Goal: Navigation & Orientation: Find specific page/section

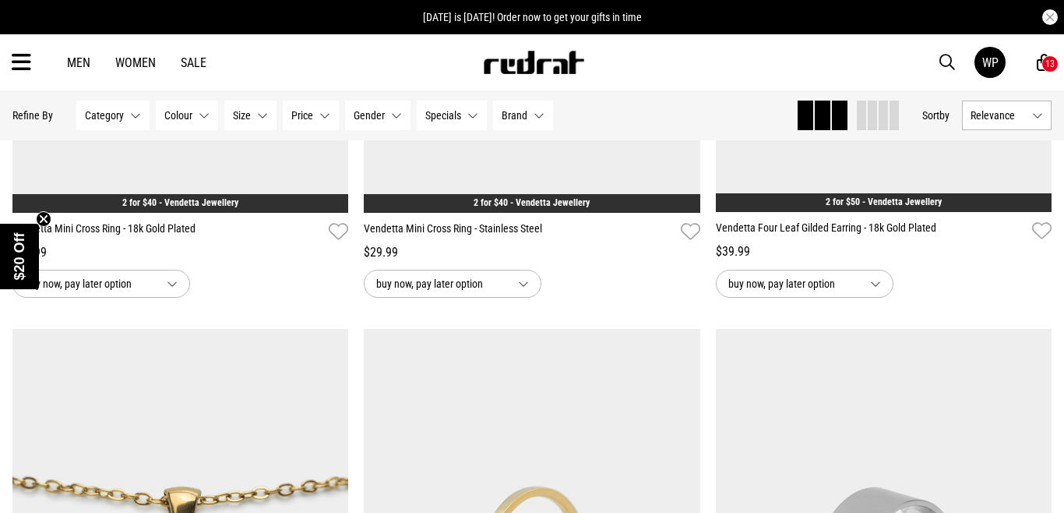
click at [1045, 65] on div "13" at bounding box center [1049, 63] width 9 height 11
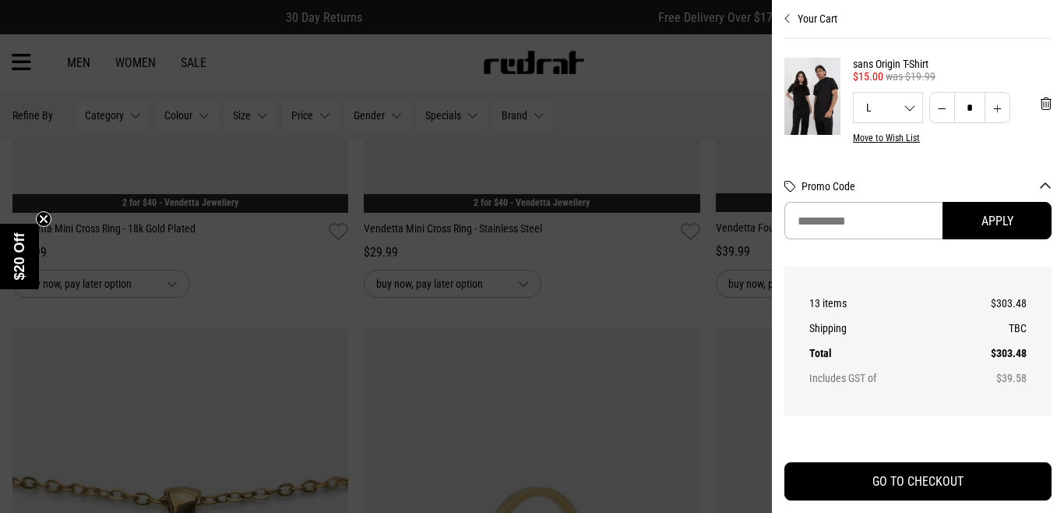
click at [785, 19] on icon "Close cart preview" at bounding box center [787, 18] width 7 height 12
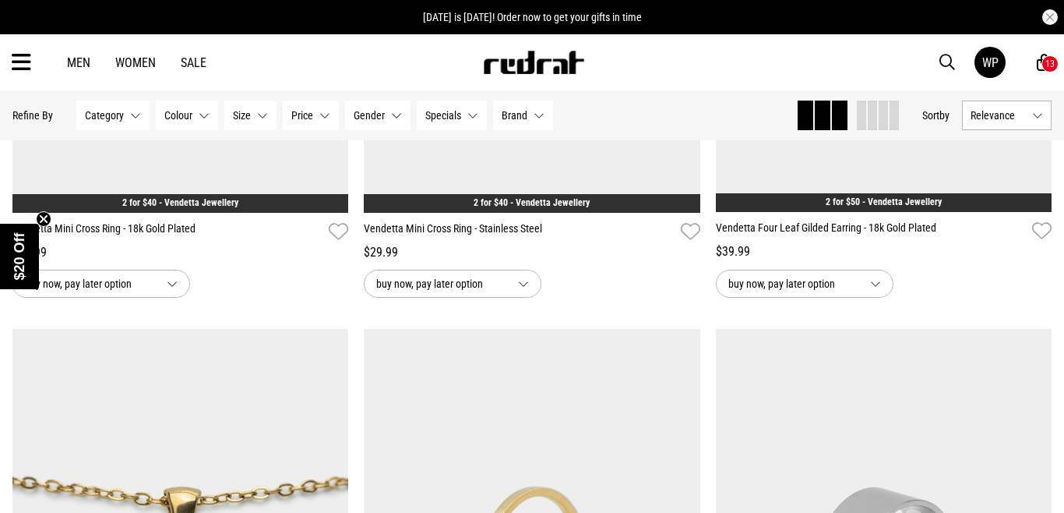
click at [26, 62] on icon at bounding box center [21, 63] width 19 height 26
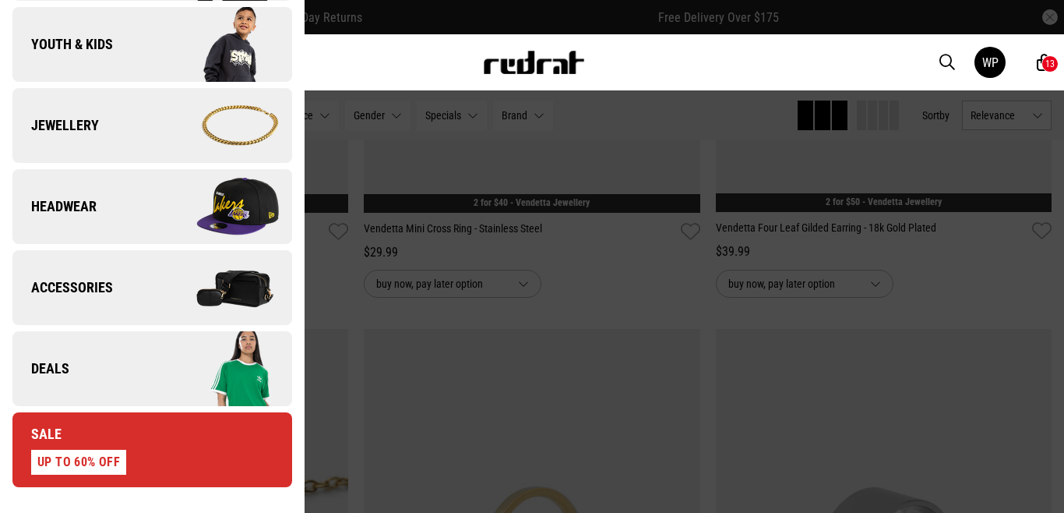
scroll to position [409, 0]
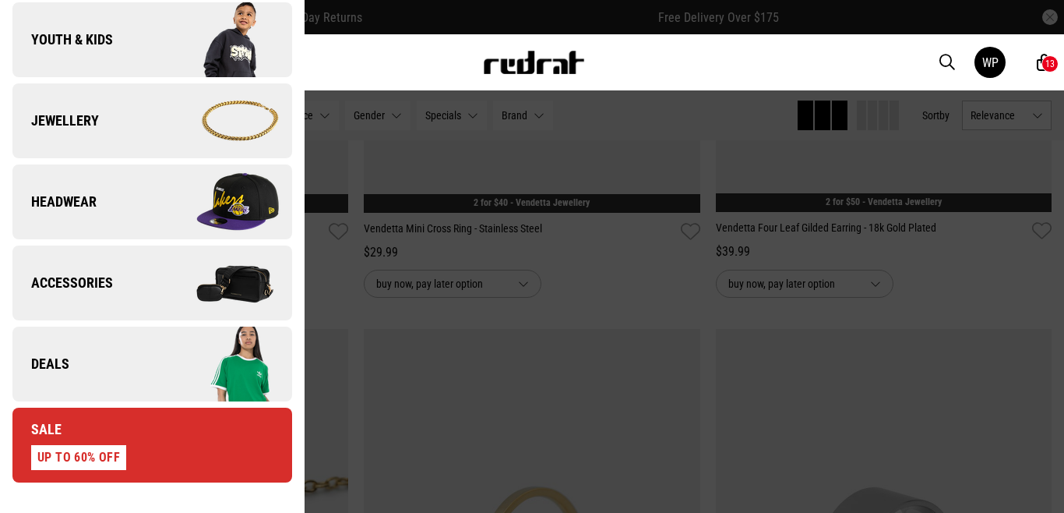
click at [223, 364] on img at bounding box center [221, 364] width 139 height 78
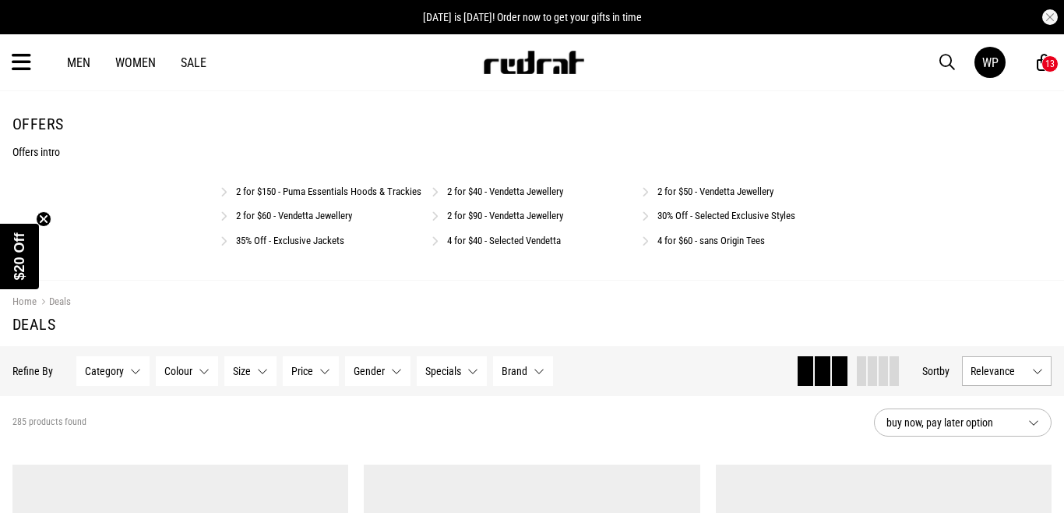
click at [543, 221] on link "2 for $90 - Vendetta Jewellery" at bounding box center [505, 216] width 116 height 12
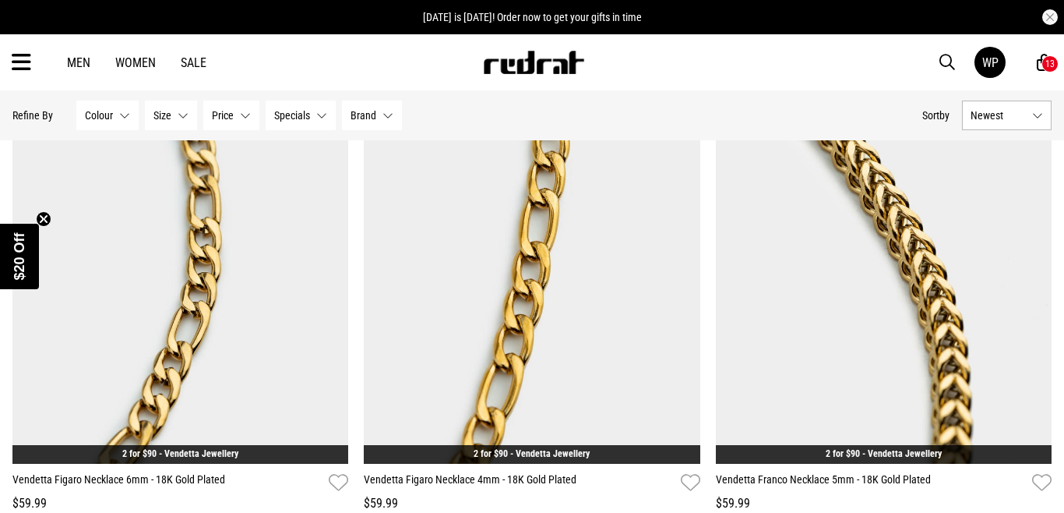
scroll to position [767, 0]
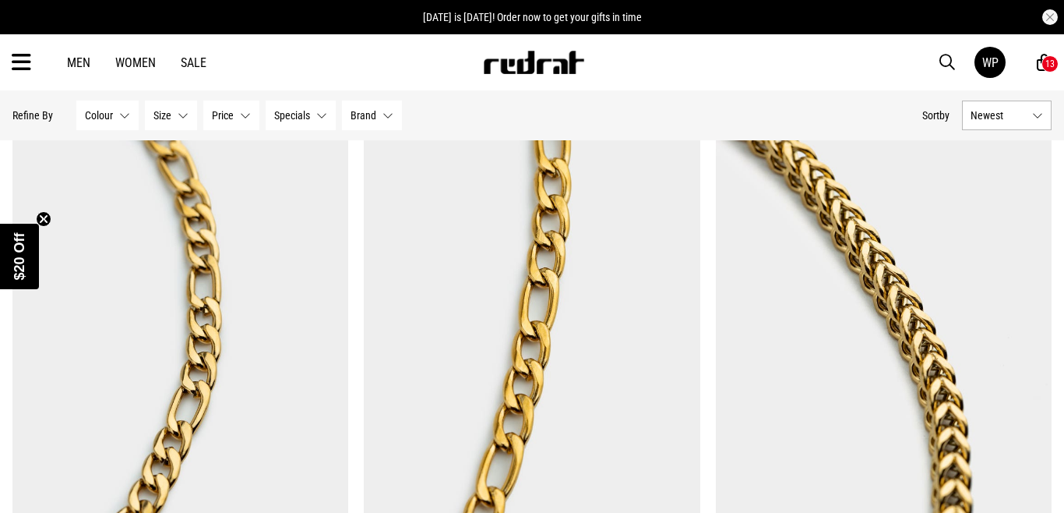
click at [26, 65] on icon at bounding box center [21, 63] width 19 height 26
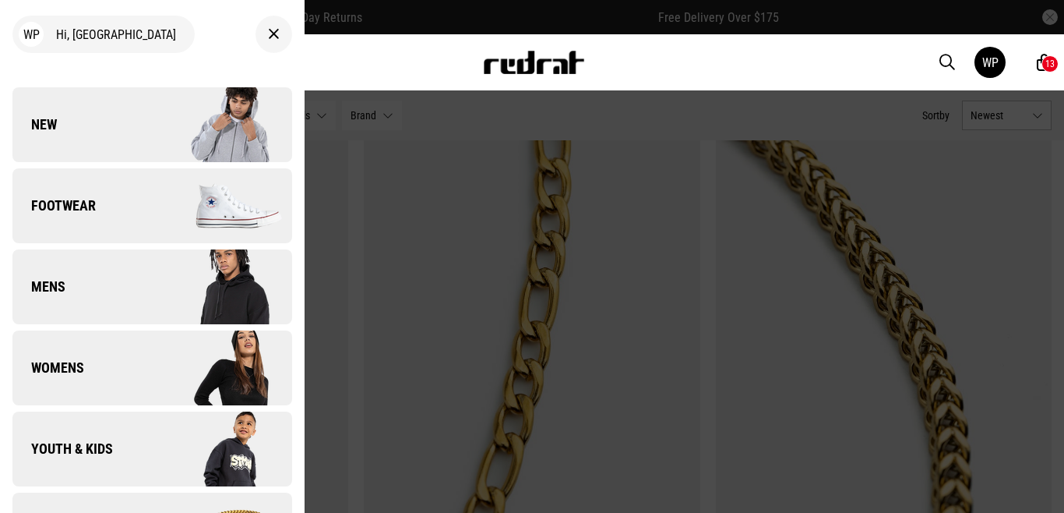
click at [65, 119] on link "New" at bounding box center [152, 124] width 280 height 75
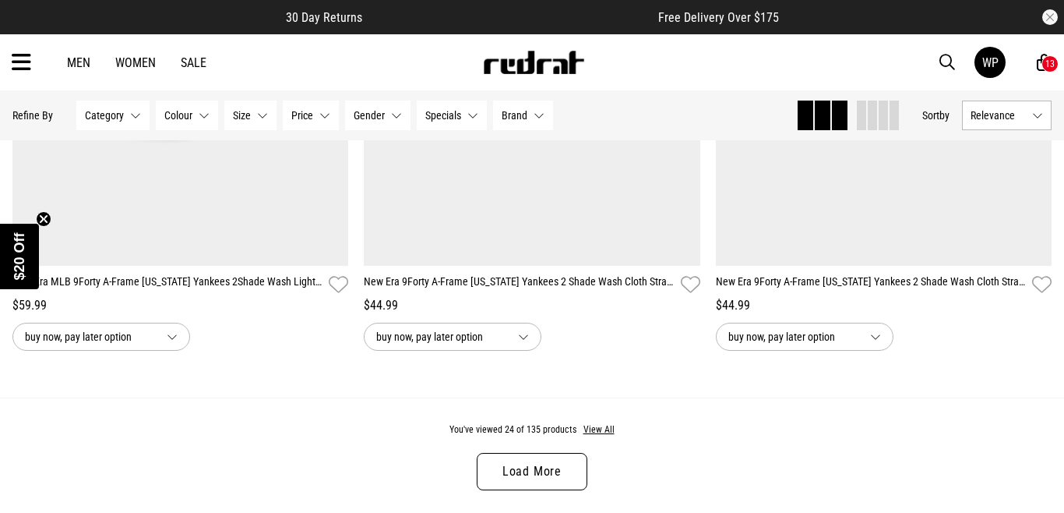
scroll to position [4585, 0]
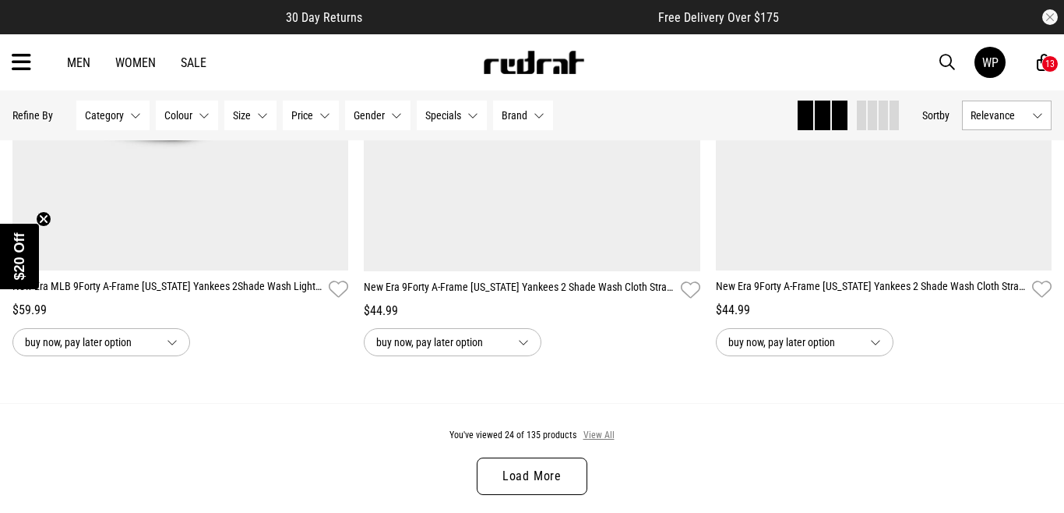
click at [596, 432] on button "View All" at bounding box center [599, 435] width 33 height 14
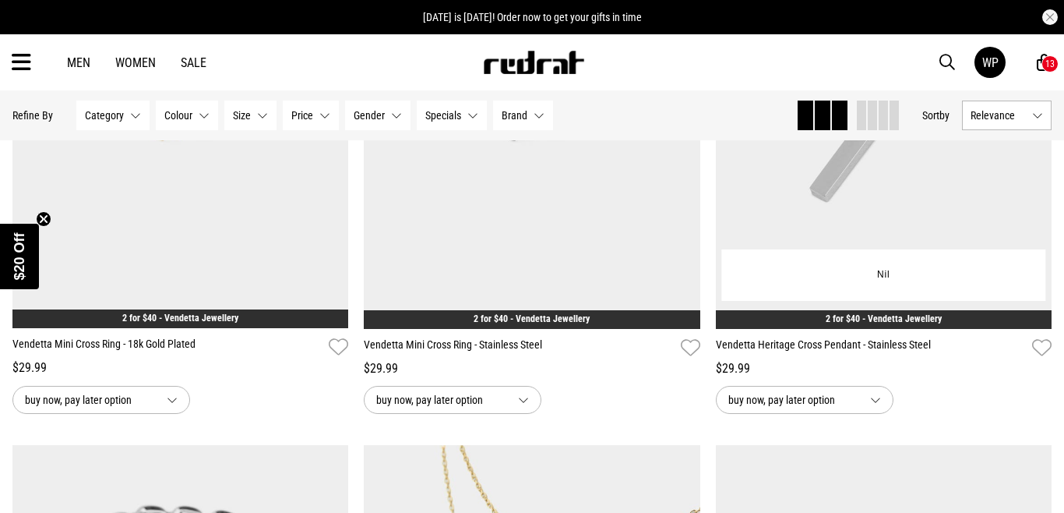
scroll to position [7470, 0]
